Goal: Navigation & Orientation: Find specific page/section

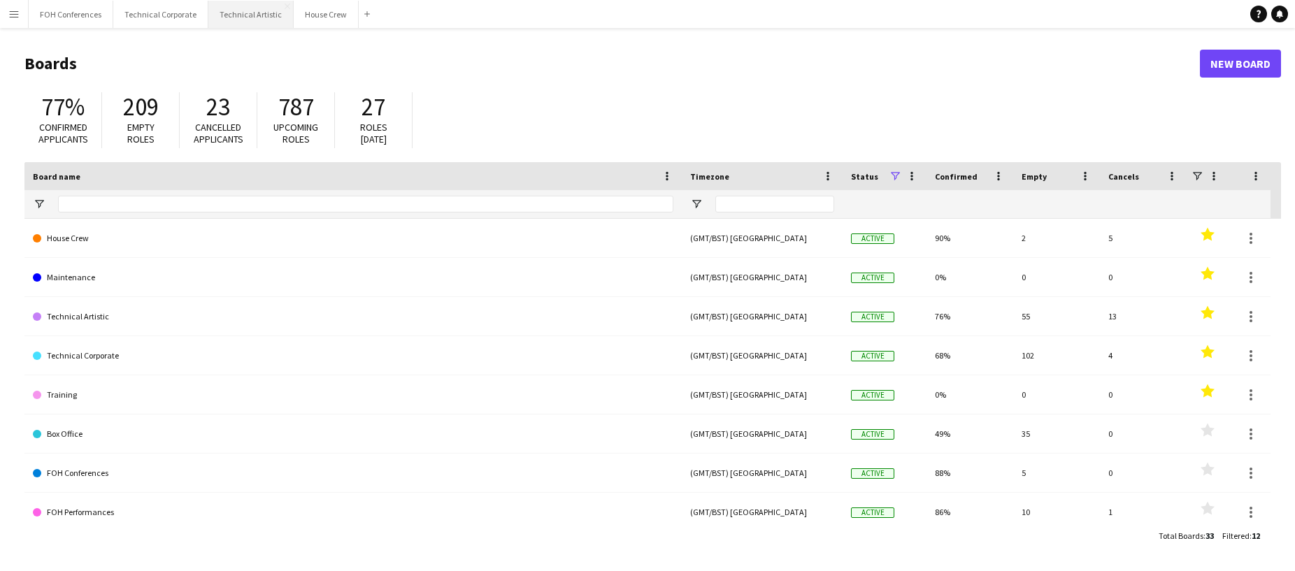
click at [253, 20] on button "Technical Artistic Close" at bounding box center [250, 14] width 85 height 27
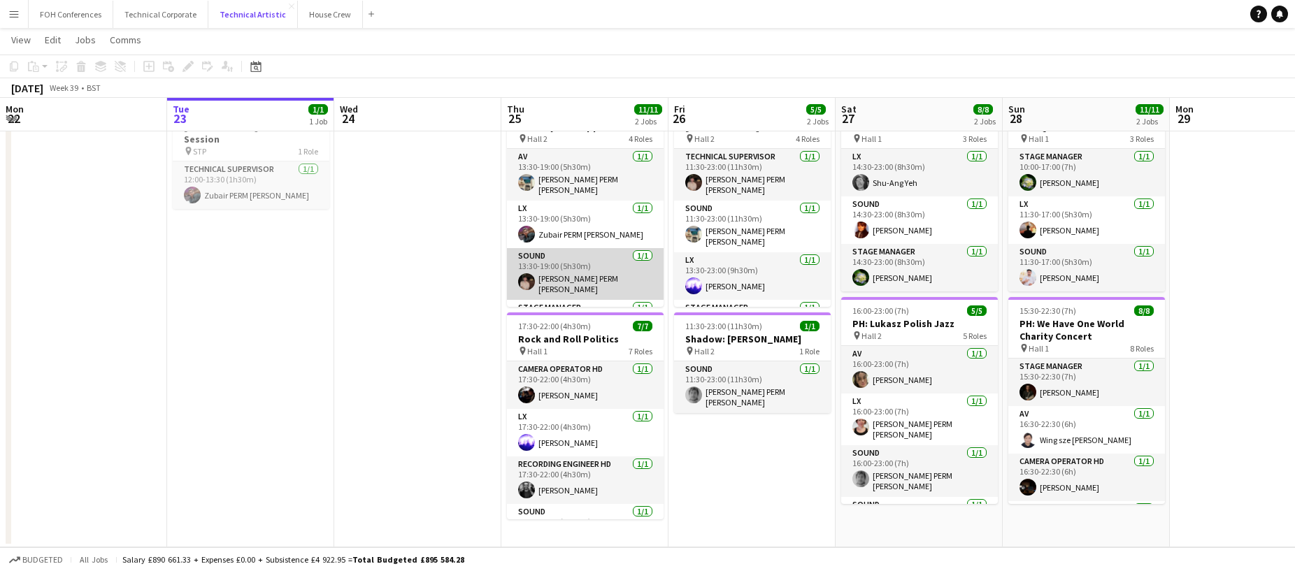
scroll to position [32, 0]
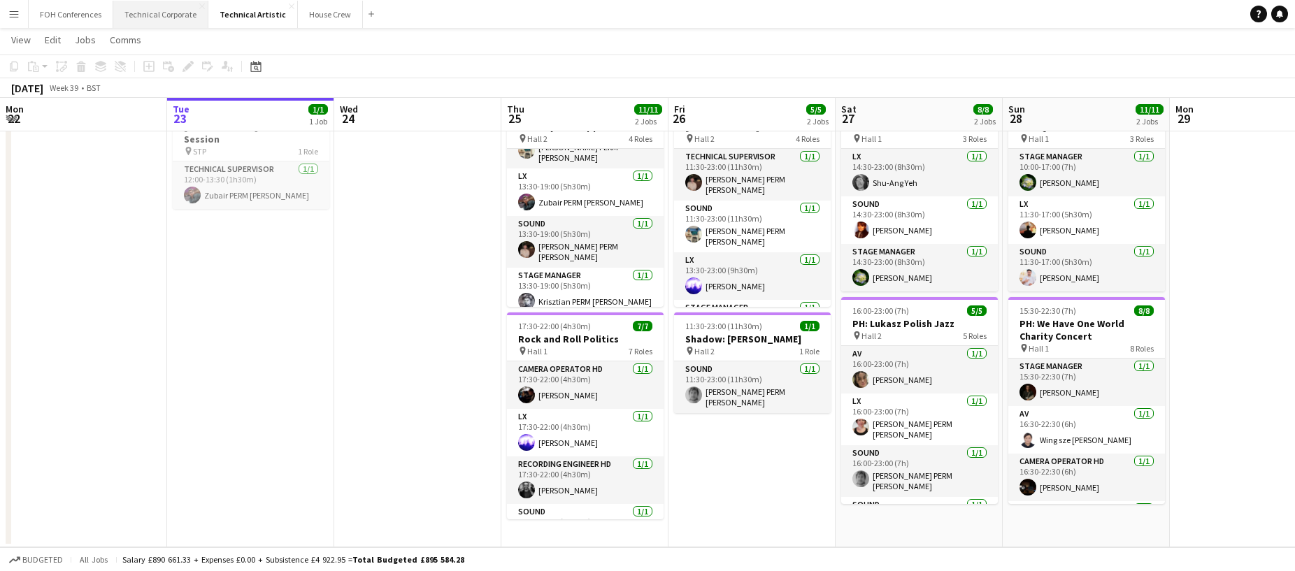
click at [154, 17] on button "Technical Corporate Close" at bounding box center [160, 14] width 95 height 27
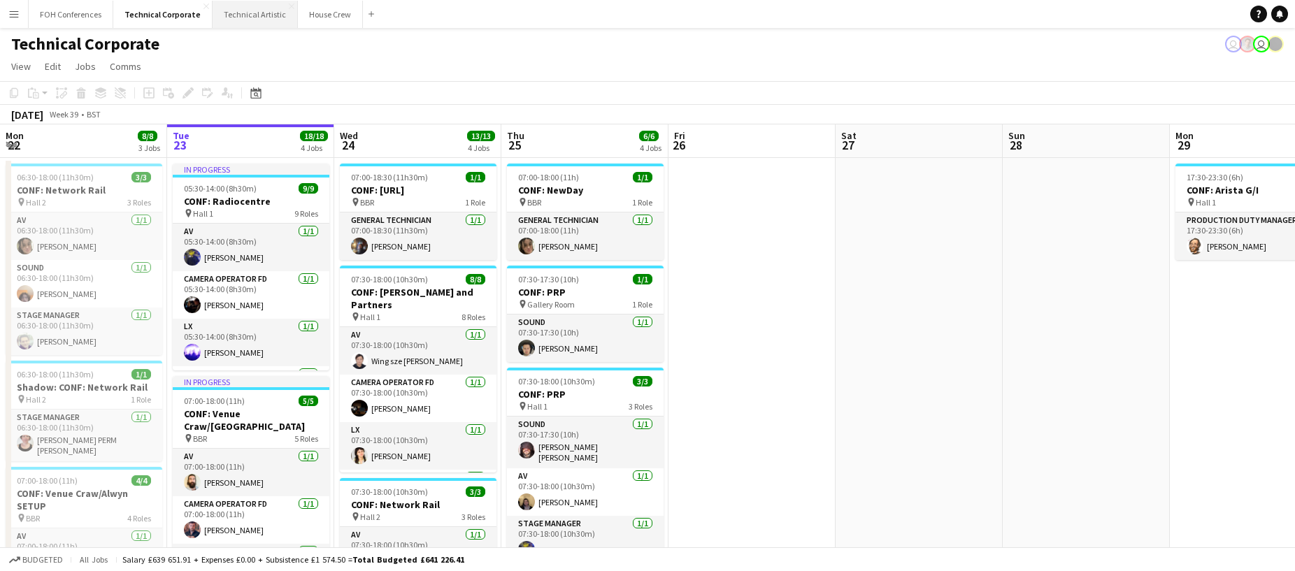
click at [262, 13] on button "Technical Artistic Close" at bounding box center [255, 14] width 85 height 27
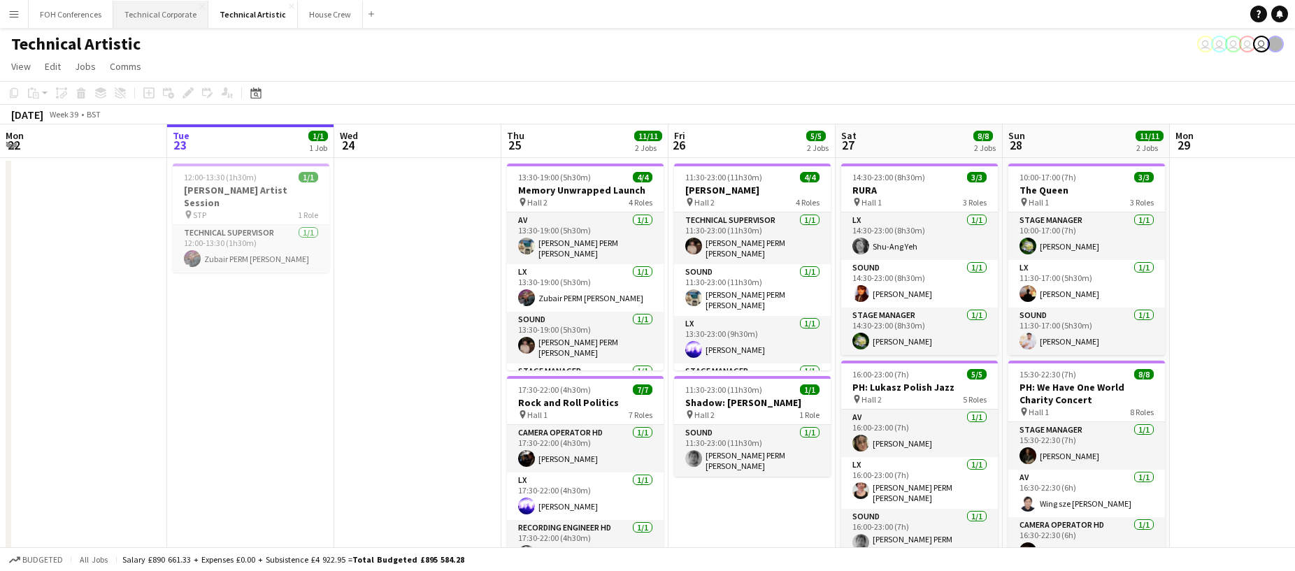
click at [170, 6] on button "Technical Corporate Close" at bounding box center [160, 14] width 95 height 27
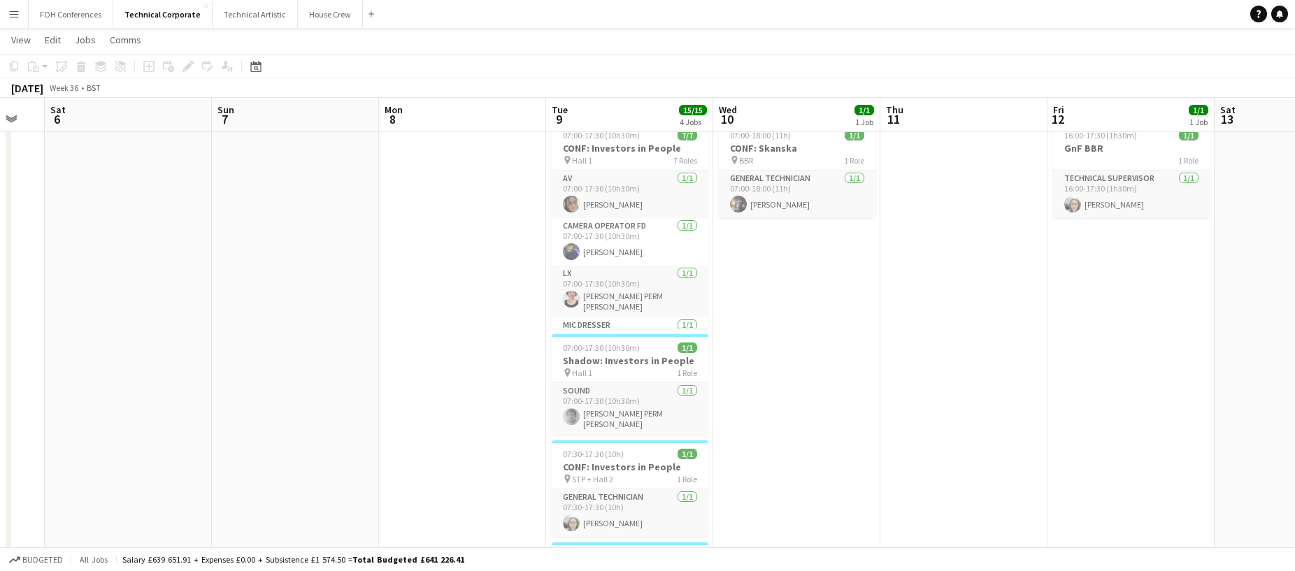
scroll to position [0, 285]
click at [176, 13] on button "Technical Corporate Close" at bounding box center [162, 14] width 99 height 27
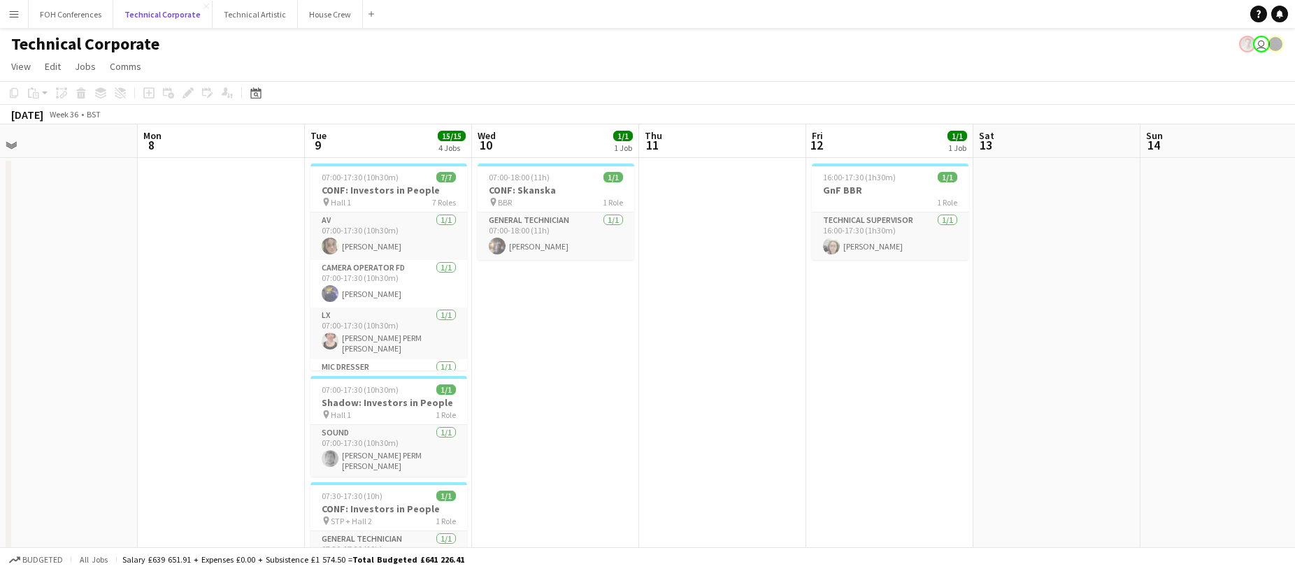
scroll to position [2, 0]
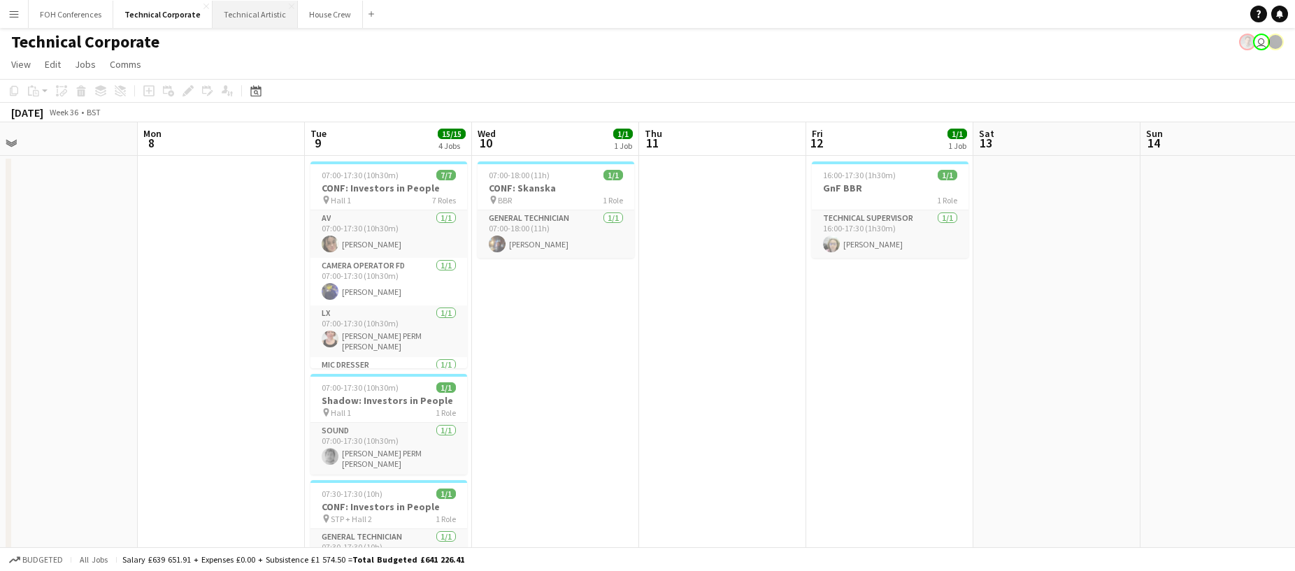
click at [259, 12] on button "Technical Artistic Close" at bounding box center [255, 14] width 85 height 27
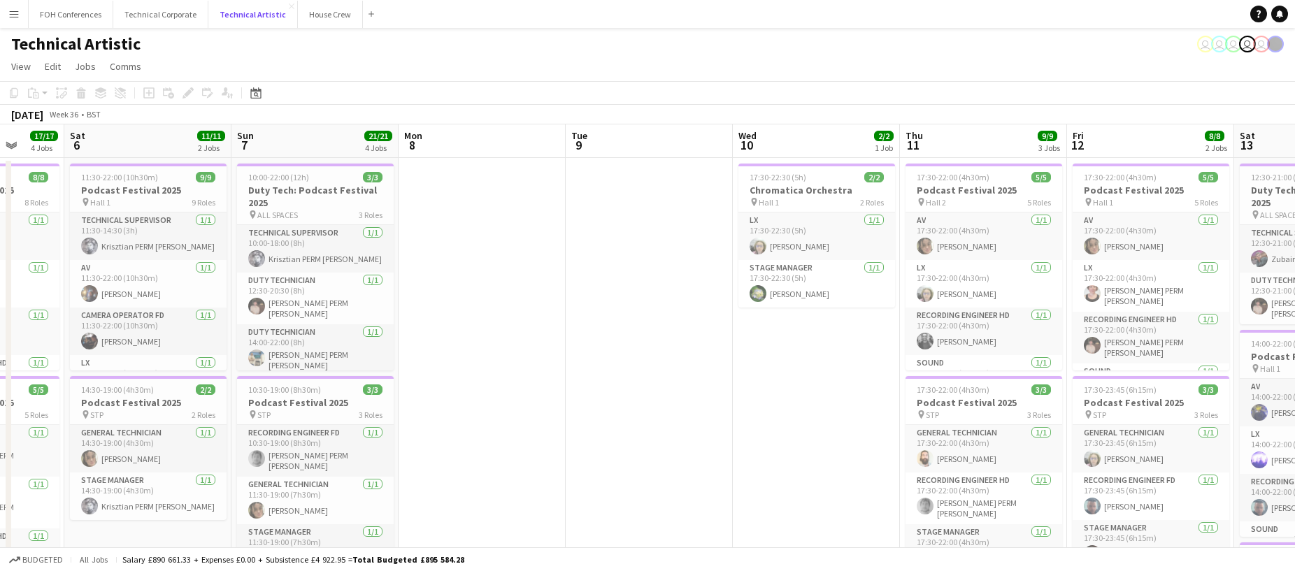
scroll to position [0, 437]
click at [171, 17] on button "Technical Corporate Close" at bounding box center [160, 14] width 95 height 27
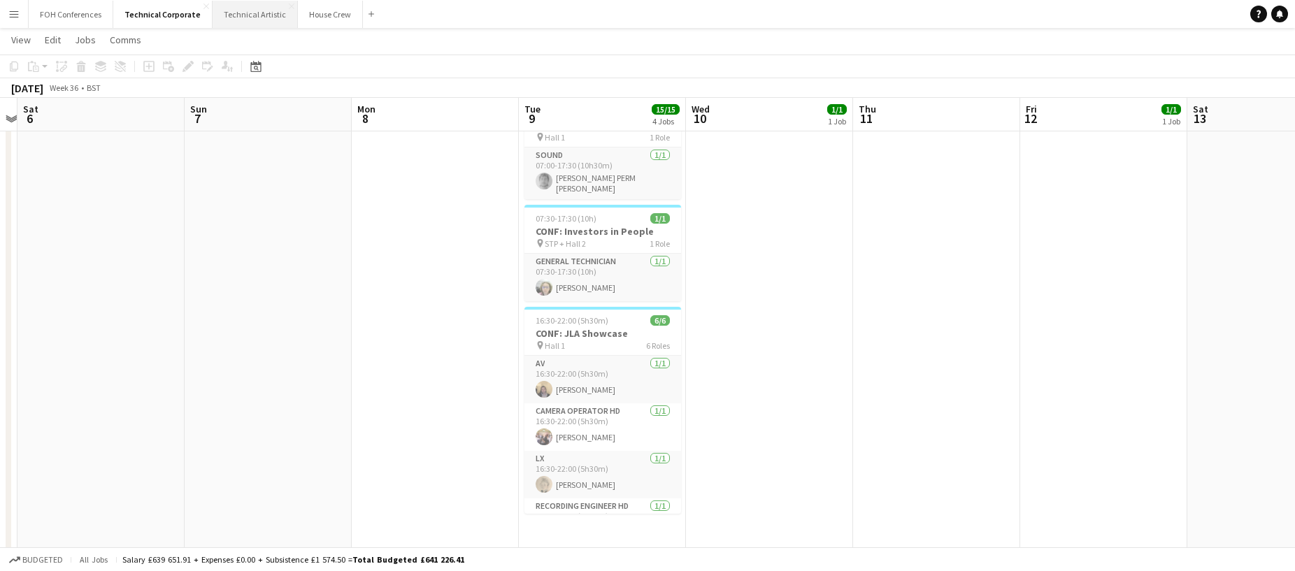
click at [222, 11] on button "Technical Artistic Close" at bounding box center [255, 14] width 85 height 27
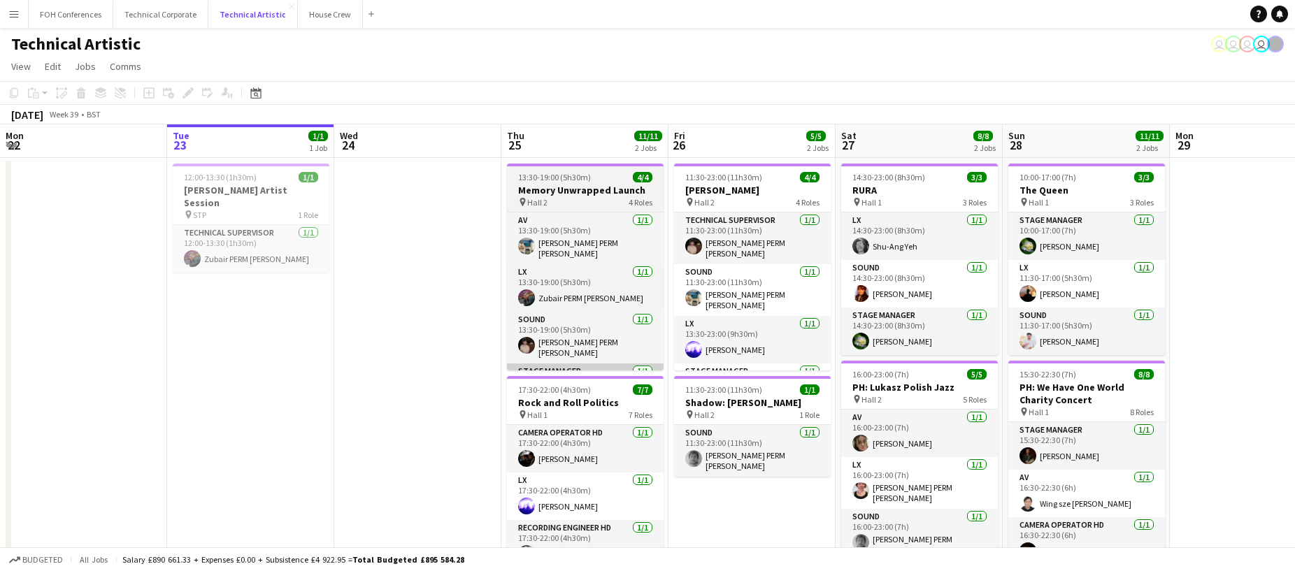
scroll to position [32, 0]
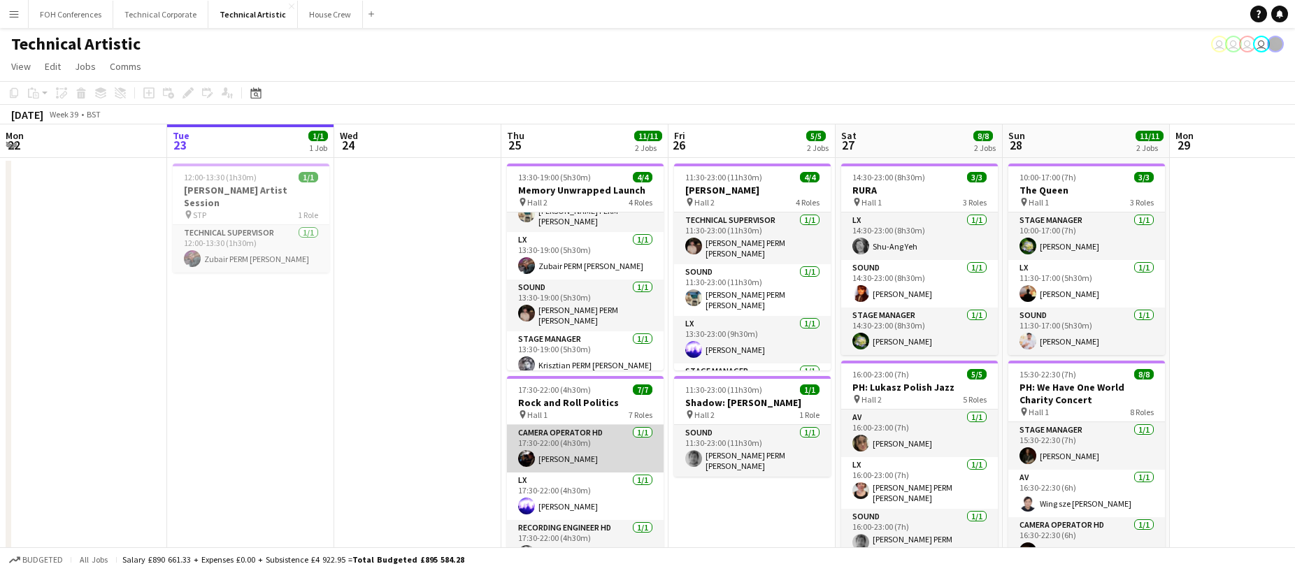
click at [550, 428] on app-card-role "Camera Operator HD [DATE] 17:30-22:00 (4h30m) [PERSON_NAME]" at bounding box center [585, 449] width 157 height 48
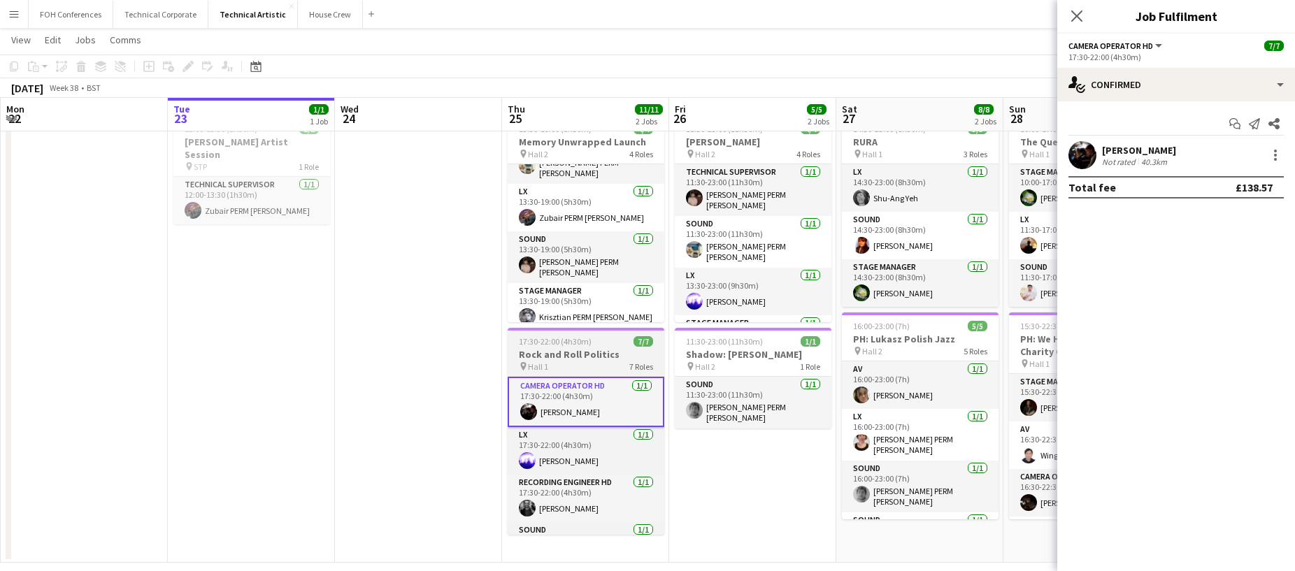
scroll to position [62, 0]
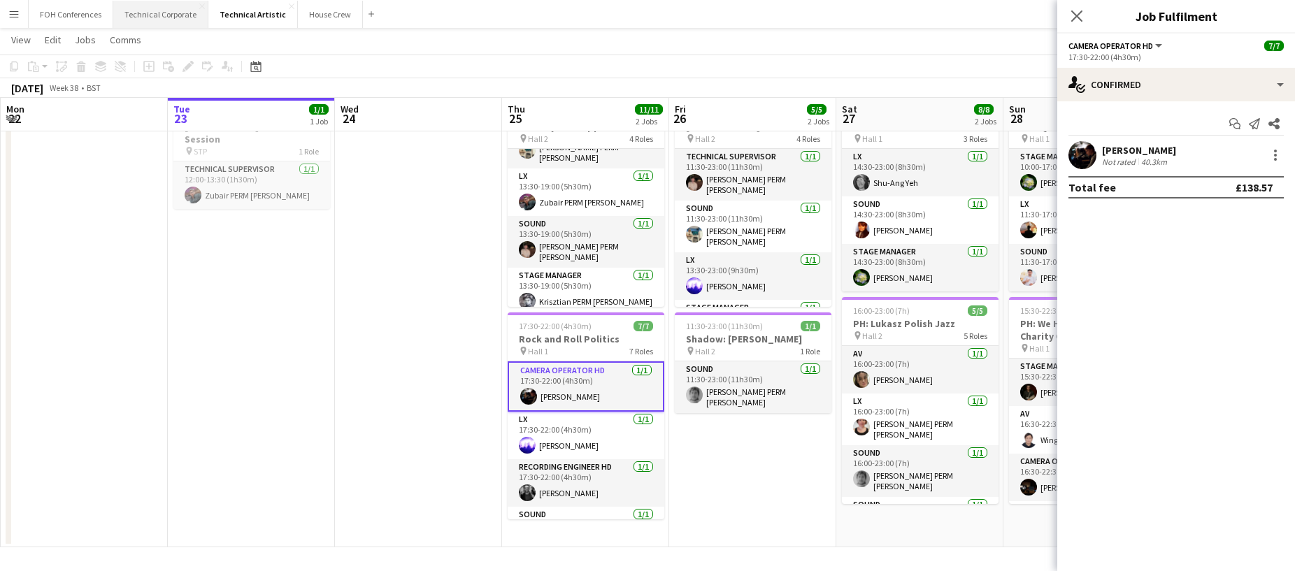
click at [148, 15] on button "Technical Corporate Close" at bounding box center [160, 14] width 95 height 27
